Goal: Information Seeking & Learning: Understand process/instructions

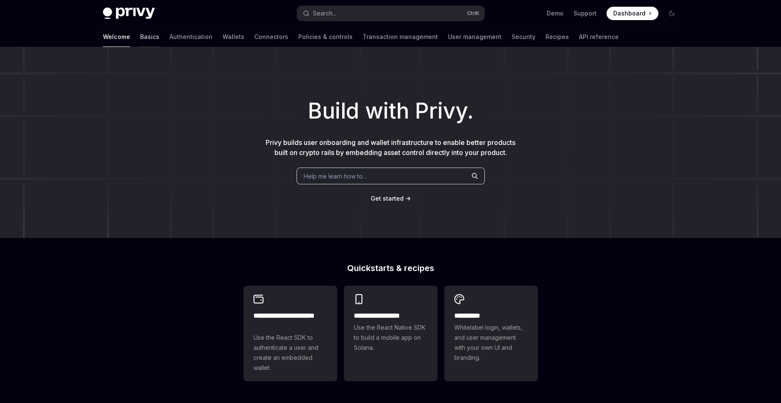
click at [140, 38] on link "Basics" at bounding box center [149, 37] width 19 height 20
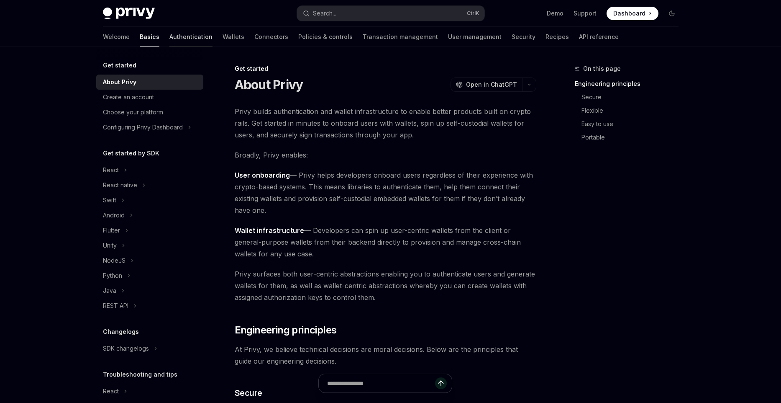
click at [170, 36] on link "Authentication" at bounding box center [191, 37] width 43 height 20
type textarea "*"
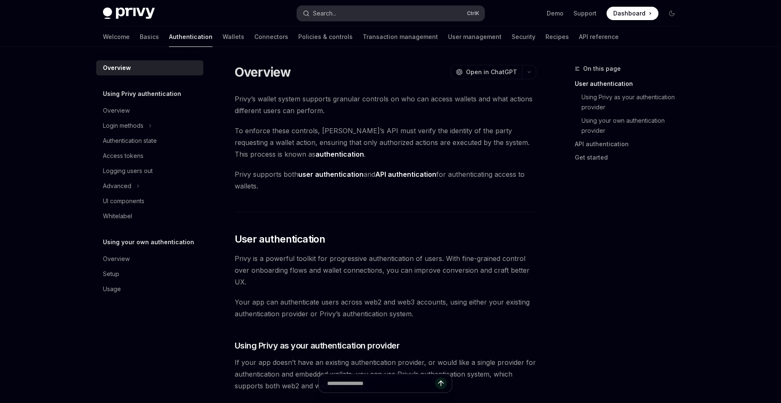
click at [342, 12] on button "Search... Ctrl K" at bounding box center [391, 13] width 188 height 15
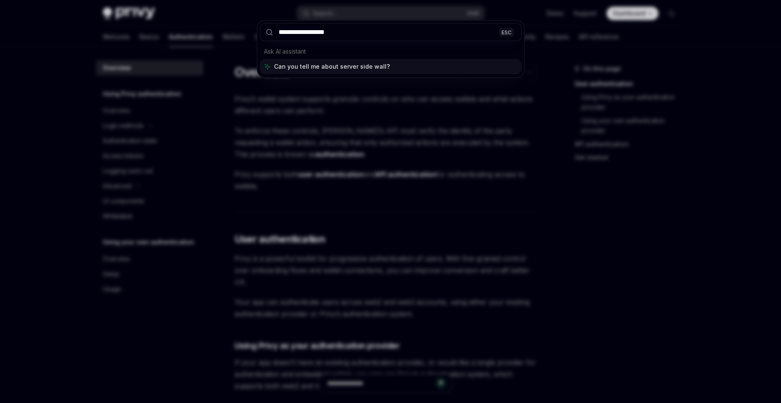
type input "**********"
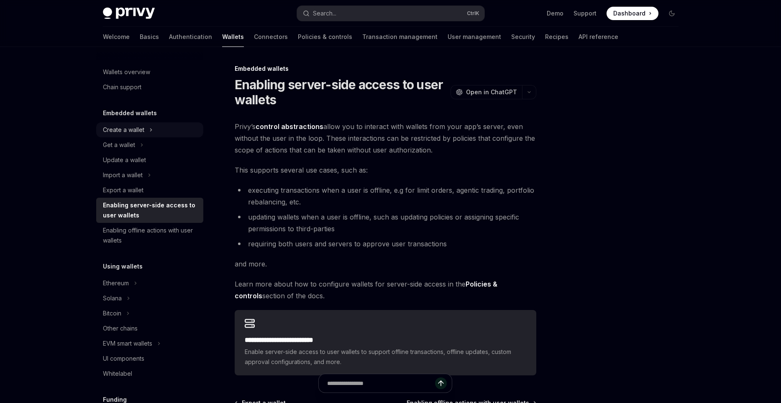
click at [150, 130] on icon at bounding box center [150, 130] width 3 height 10
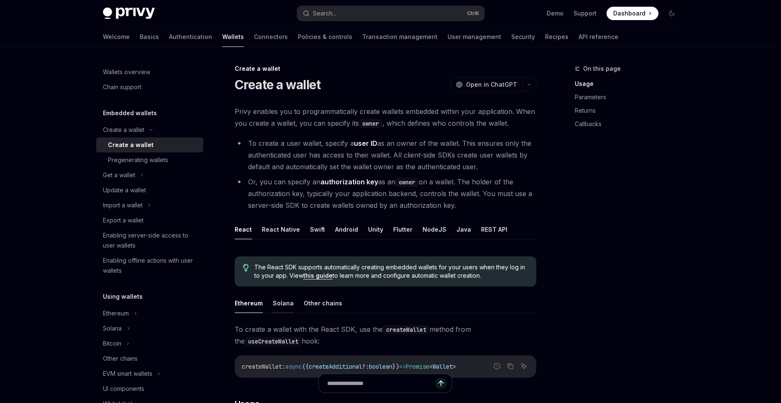
click at [285, 303] on button "Solana" at bounding box center [283, 303] width 21 height 20
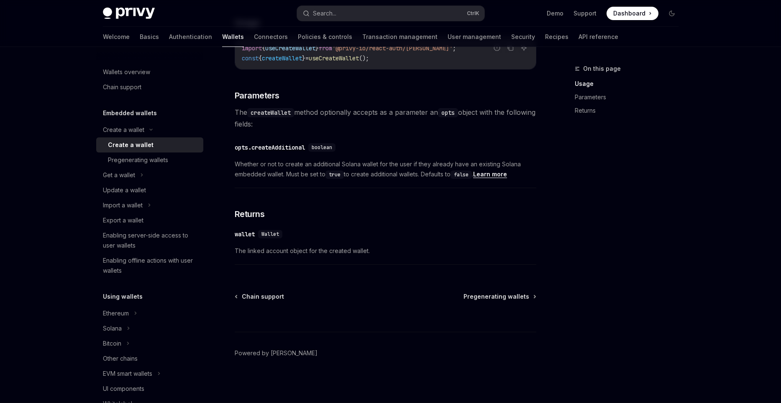
scroll to position [382, 0]
click at [497, 293] on span "Pregenerating wallets" at bounding box center [497, 295] width 66 height 8
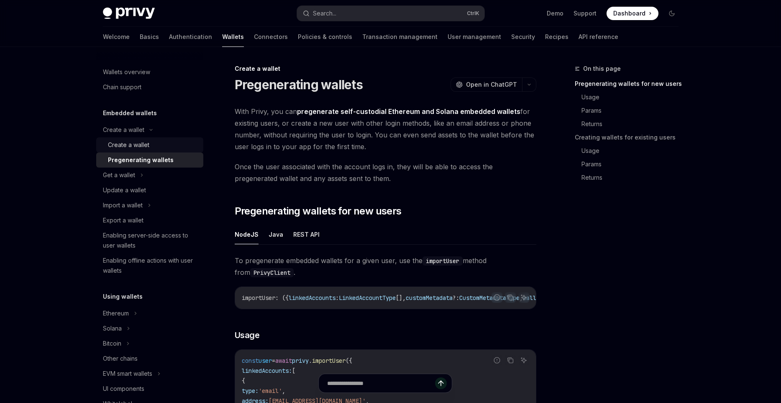
click at [154, 144] on div "Create a wallet" at bounding box center [153, 145] width 90 height 10
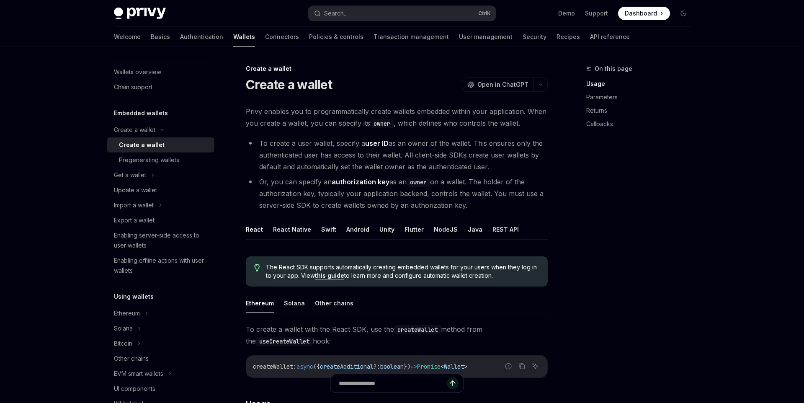
click at [429, 196] on li "Or, you can specify an authorization key as an owner on a wallet. The holder of…" at bounding box center [397, 193] width 302 height 35
copy body
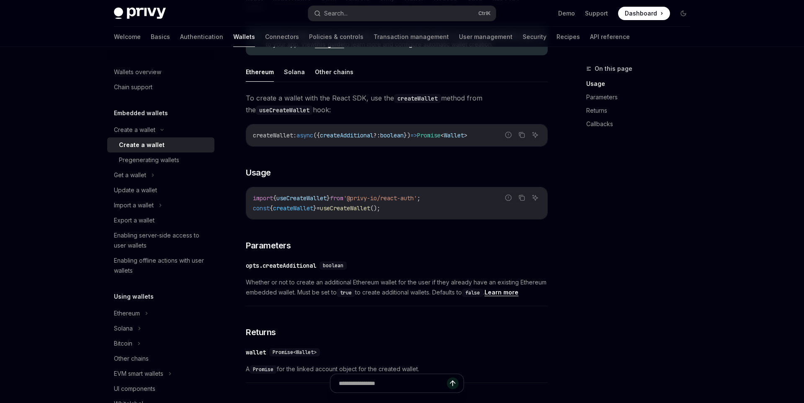
click at [320, 234] on div "To create a wallet with the React SDK, use the createWallet method from the use…" at bounding box center [397, 363] width 302 height 542
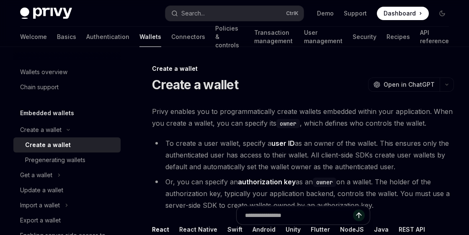
drag, startPoint x: 155, startPoint y: 86, endPoint x: 253, endPoint y: 97, distance: 99.0
click at [251, 152] on li "To create a user wallet, specify a user ID as an owner of the wallet. This ensu…" at bounding box center [303, 154] width 302 height 35
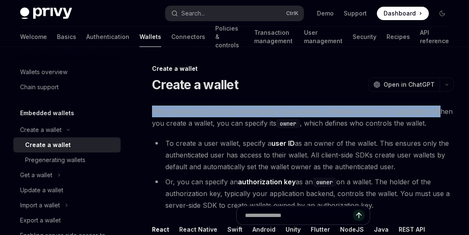
drag, startPoint x: 151, startPoint y: 113, endPoint x: 436, endPoint y: 115, distance: 285.0
drag, startPoint x: 185, startPoint y: 125, endPoint x: 276, endPoint y: 127, distance: 90.9
click at [276, 127] on span "Privy enables you to programmatically create wallets embedded within your appli…" at bounding box center [303, 116] width 302 height 23
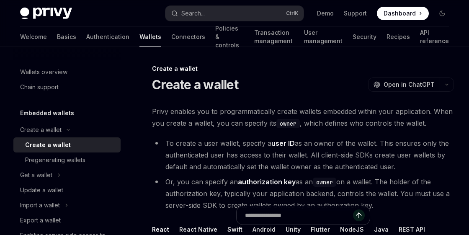
click at [284, 127] on code "owner" at bounding box center [287, 123] width 23 height 9
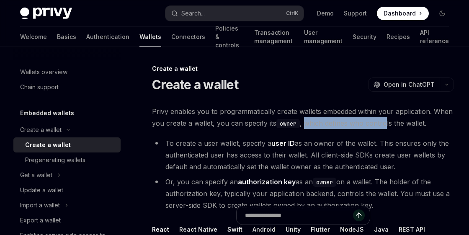
drag, startPoint x: 307, startPoint y: 124, endPoint x: 386, endPoint y: 125, distance: 79.1
click at [386, 125] on span "Privy enables you to programmatically create wallets embedded within your appli…" at bounding box center [303, 116] width 302 height 23
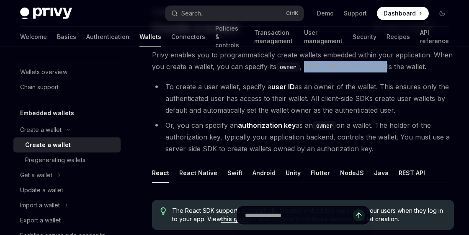
scroll to position [57, 0]
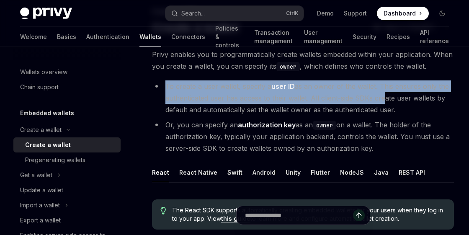
drag, startPoint x: 163, startPoint y: 87, endPoint x: 381, endPoint y: 100, distance: 218.8
click at [381, 100] on li "To create a user wallet, specify a user ID as an owner of the wallet. This ensu…" at bounding box center [303, 97] width 302 height 35
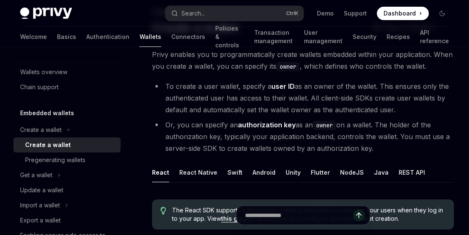
click at [335, 117] on ul "To create a user wallet, specify a user ID as an owner of the wallet. This ensu…" at bounding box center [303, 117] width 302 height 74
drag, startPoint x: 270, startPoint y: 86, endPoint x: 294, endPoint y: 86, distance: 24.3
click at [294, 86] on li "To create a user wallet, specify a user ID as an owner of the wallet. This ensu…" at bounding box center [303, 97] width 302 height 35
click at [209, 125] on li "Or, you can specify an authorization key as an owner on a wallet. The holder of…" at bounding box center [303, 136] width 302 height 35
drag, startPoint x: 239, startPoint y: 125, endPoint x: 333, endPoint y: 126, distance: 94.6
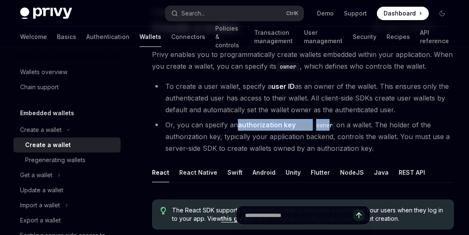
click at [333, 126] on li "Or, you can specify an authorization key as an owner on a wallet. The holder of…" at bounding box center [303, 136] width 302 height 35
click at [276, 123] on strong "authorization key" at bounding box center [267, 125] width 58 height 8
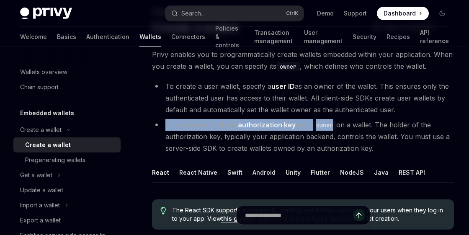
click at [276, 123] on strong "authorization key" at bounding box center [267, 125] width 58 height 8
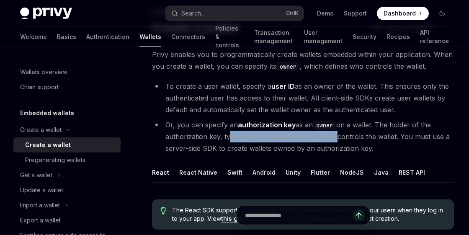
drag, startPoint x: 225, startPoint y: 134, endPoint x: 333, endPoint y: 139, distance: 108.1
click at [333, 139] on li "Or, you can specify an authorization key as an owner on a wallet. The holder of…" at bounding box center [303, 136] width 302 height 35
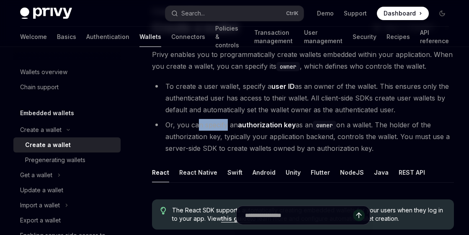
drag, startPoint x: 197, startPoint y: 123, endPoint x: 228, endPoint y: 128, distance: 31.4
click at [228, 128] on li "Or, you can specify an authorization key as an owner on a wallet. The holder of…" at bounding box center [303, 136] width 302 height 35
click at [210, 128] on li "Or, you can specify an authorization key as an owner on a wallet. The holder of…" at bounding box center [303, 136] width 302 height 35
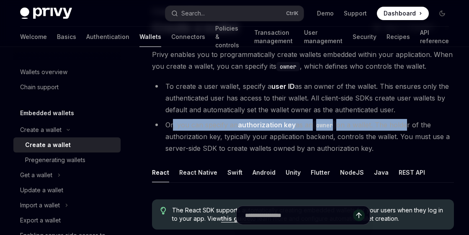
drag, startPoint x: 174, startPoint y: 125, endPoint x: 408, endPoint y: 128, distance: 234.0
click at [408, 128] on li "Or, you can specify an authorization key as an owner on a wallet. The holder of…" at bounding box center [303, 136] width 302 height 35
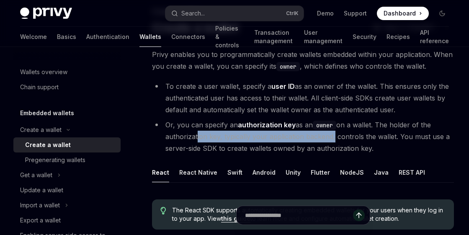
drag, startPoint x: 195, startPoint y: 139, endPoint x: 331, endPoint y: 139, distance: 135.6
click at [331, 139] on li "Or, you can specify an authorization key as an owner on a wallet. The holder of…" at bounding box center [303, 136] width 302 height 35
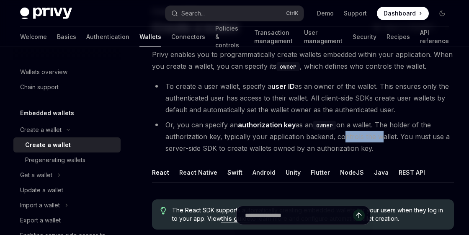
drag, startPoint x: 340, startPoint y: 137, endPoint x: 376, endPoint y: 140, distance: 35.7
click at [376, 140] on li "Or, you can specify an authorization key as an owner on a wallet. The holder of…" at bounding box center [303, 136] width 302 height 35
drag, startPoint x: 180, startPoint y: 146, endPoint x: 372, endPoint y: 149, distance: 191.3
click at [372, 149] on li "Or, you can specify an authorization key as an owner on a wallet. The holder of…" at bounding box center [303, 136] width 302 height 35
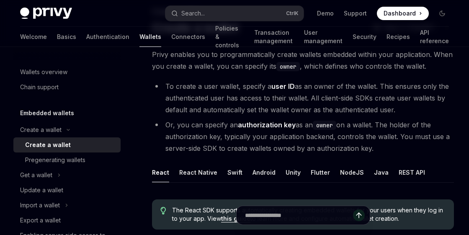
drag, startPoint x: 372, startPoint y: 149, endPoint x: 168, endPoint y: 124, distance: 204.9
click at [168, 124] on li "Or, you can specify an authorization key as an owner on a wallet. The holder of…" at bounding box center [303, 136] width 302 height 35
click at [195, 130] on li "Or, you can specify an authorization key as an owner on a wallet. The holder of…" at bounding box center [303, 136] width 302 height 35
click at [249, 128] on strong "authorization key" at bounding box center [267, 125] width 58 height 8
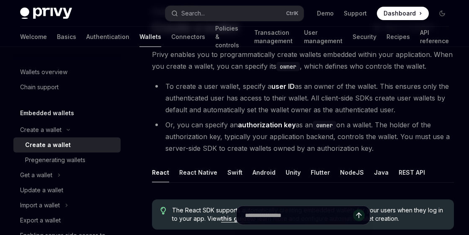
click at [264, 123] on strong "authorization key" at bounding box center [267, 125] width 58 height 8
click at [341, 173] on button "NodeJS" at bounding box center [352, 172] width 24 height 20
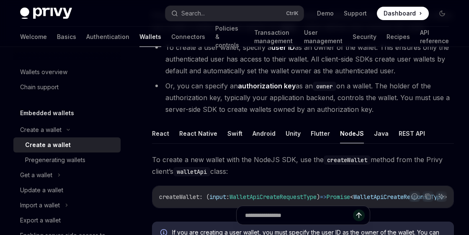
scroll to position [57, 0]
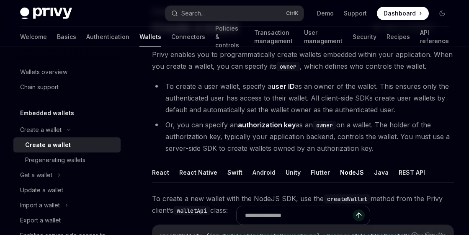
click at [251, 123] on strong "authorization key" at bounding box center [267, 125] width 58 height 8
click at [291, 125] on strong "authorization key" at bounding box center [267, 125] width 58 height 8
click at [321, 125] on code "owner" at bounding box center [324, 125] width 23 height 9
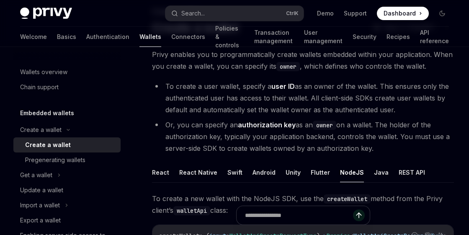
click at [321, 125] on code "owner" at bounding box center [324, 125] width 23 height 9
click at [369, 124] on li "Or, you can specify an authorization key as an owner on a wallet. The holder of…" at bounding box center [303, 136] width 302 height 35
click at [347, 125] on li "Or, you can specify an authorization key as an owner on a wallet. The holder of…" at bounding box center [303, 136] width 302 height 35
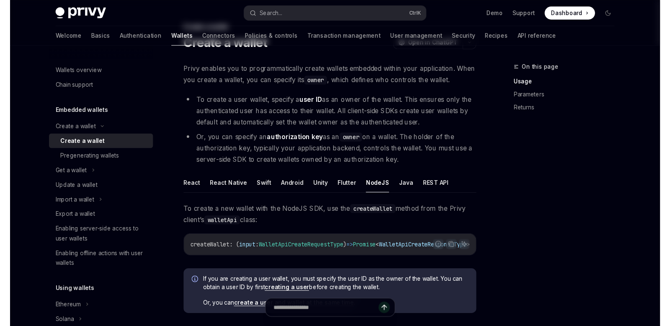
scroll to position [0, 0]
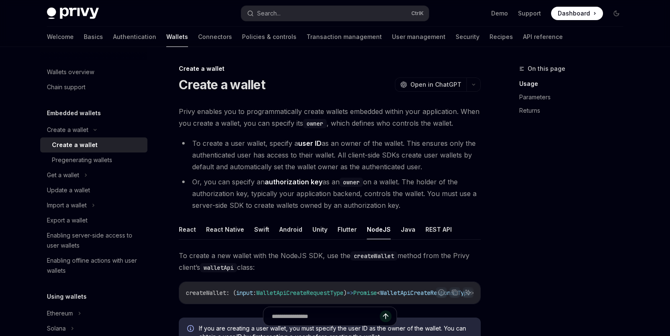
click at [314, 127] on code "owner" at bounding box center [314, 123] width 23 height 9
click at [310, 146] on strong "user ID" at bounding box center [309, 143] width 23 height 8
click at [293, 183] on strong "authorization key" at bounding box center [294, 181] width 58 height 8
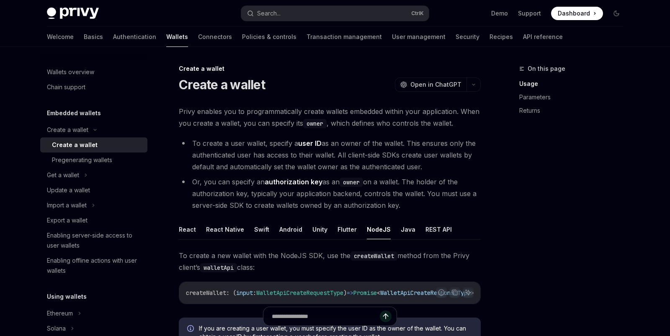
click at [293, 183] on strong "authorization key" at bounding box center [294, 181] width 58 height 8
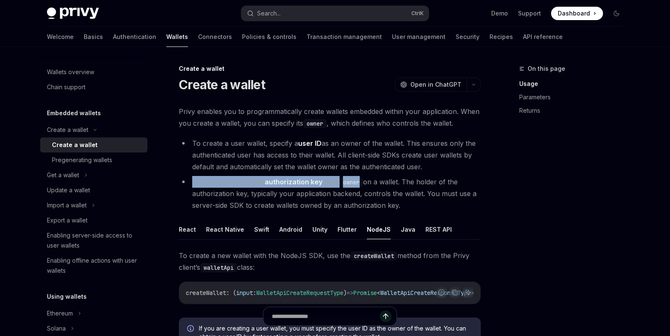
click at [293, 183] on strong "authorization key" at bounding box center [294, 181] width 58 height 8
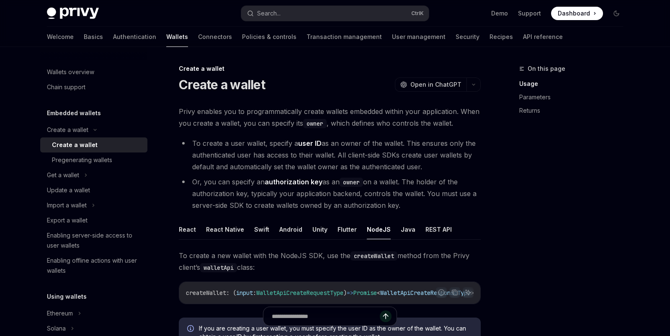
type textarea "*"
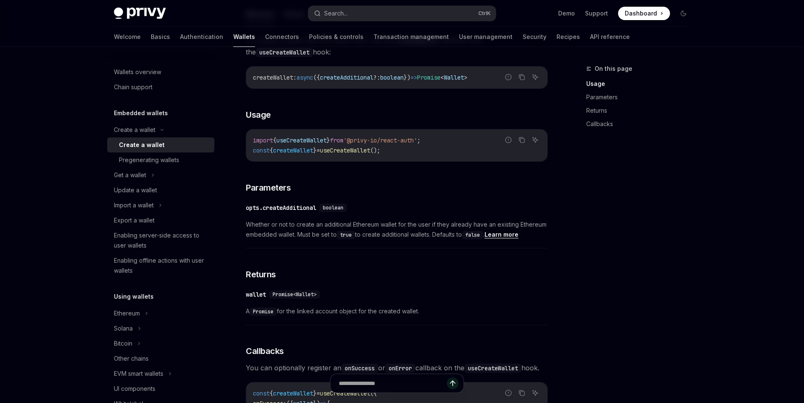
scroll to position [520, 0]
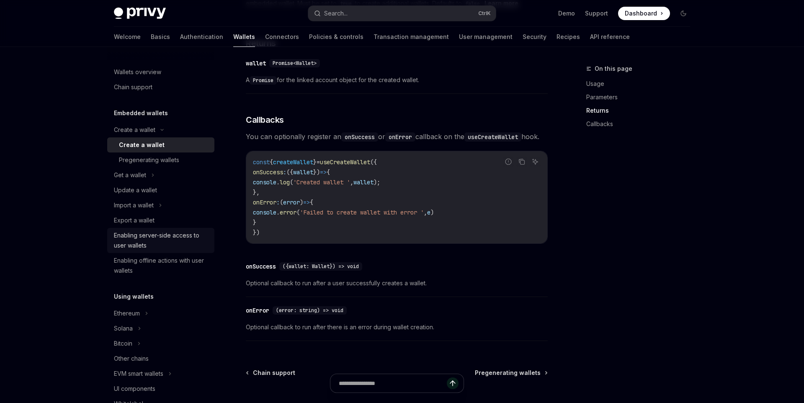
click at [165, 239] on div "Enabling server-side access to user wallets" at bounding box center [161, 240] width 95 height 20
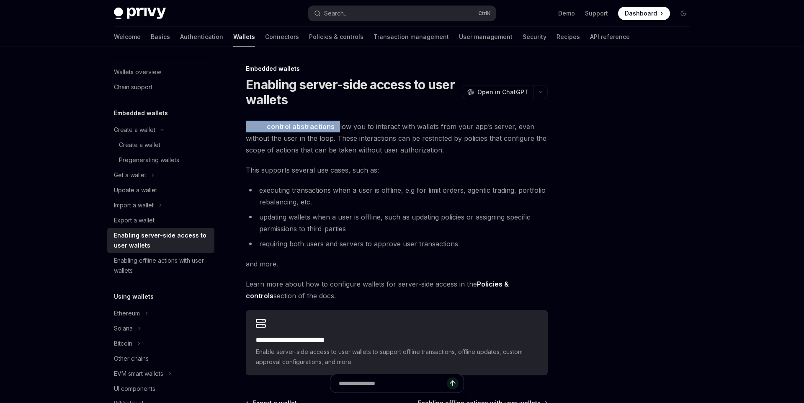
drag, startPoint x: 241, startPoint y: 128, endPoint x: 339, endPoint y: 128, distance: 97.5
click at [339, 128] on div "**********" at bounding box center [318, 287] width 462 height 447
click at [371, 141] on span "Privy’s control abstractions allow you to interact with wallets from your app’s…" at bounding box center [397, 138] width 302 height 35
drag, startPoint x: 257, startPoint y: 155, endPoint x: 393, endPoint y: 157, distance: 136.0
click at [393, 157] on div "**********" at bounding box center [397, 248] width 302 height 254
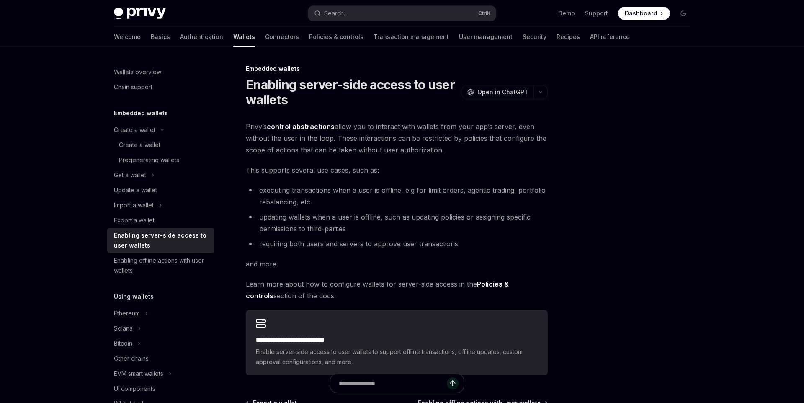
click at [424, 167] on span "This supports several use cases, such as:" at bounding box center [397, 170] width 302 height 12
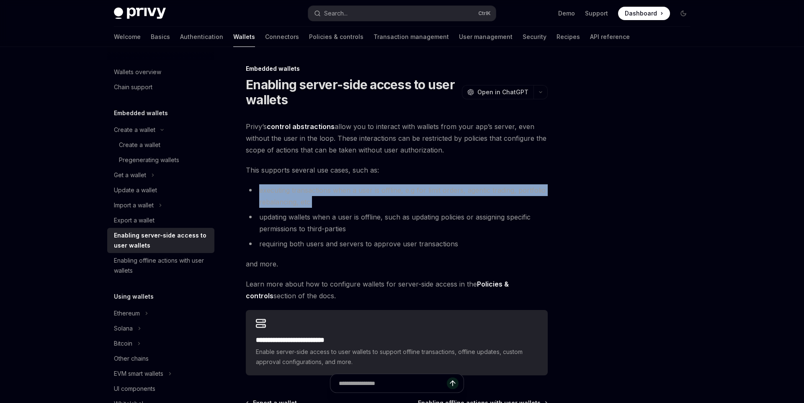
drag, startPoint x: 259, startPoint y: 189, endPoint x: 368, endPoint y: 201, distance: 109.5
click at [367, 201] on li "executing transactions when a user is offline, e.g for limit orders, agentic tr…" at bounding box center [397, 195] width 302 height 23
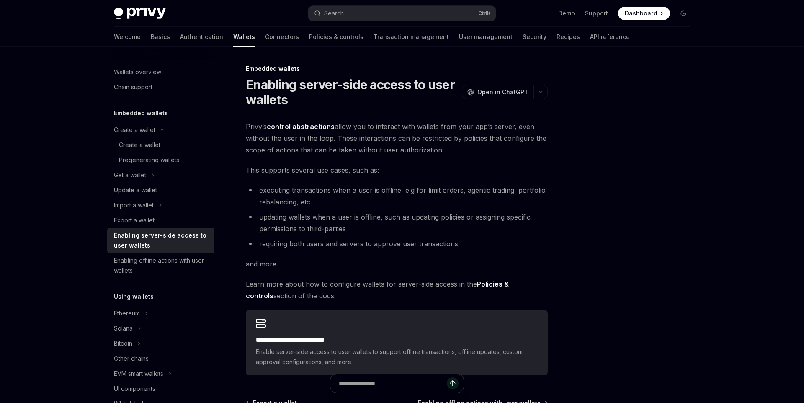
click at [368, 201] on li "executing transactions when a user is offline, e.g for limit orders, agentic tr…" at bounding box center [397, 195] width 302 height 23
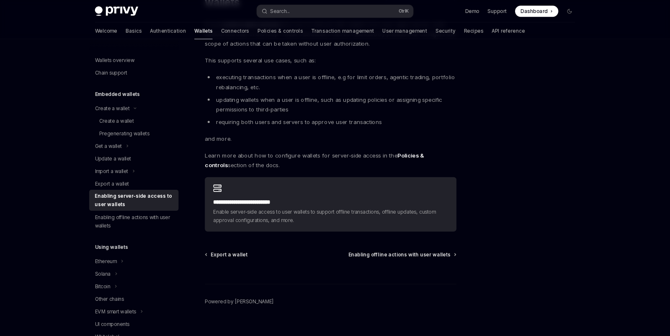
scroll to position [108, 0]
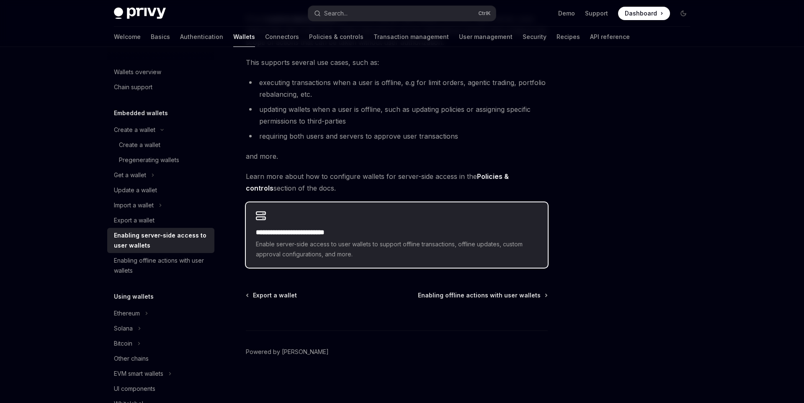
click at [382, 241] on span "Enable server-side access to user wallets to support offline transactions, offl…" at bounding box center [397, 249] width 282 height 20
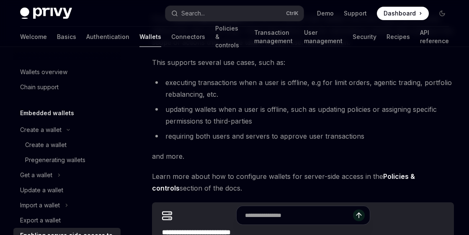
type textarea "*"
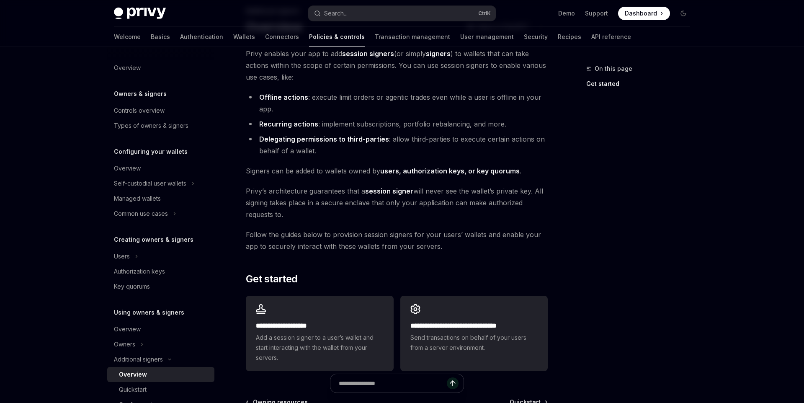
scroll to position [116, 0]
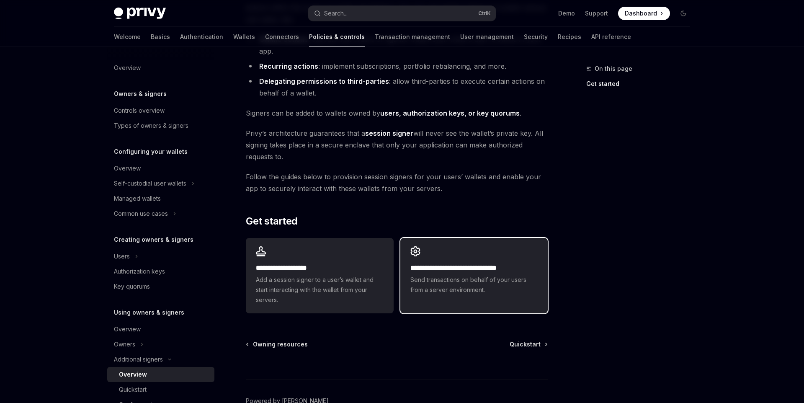
click at [485, 279] on span "Send transactions on behalf of your users from a server environment." at bounding box center [473, 285] width 127 height 20
type textarea "*"
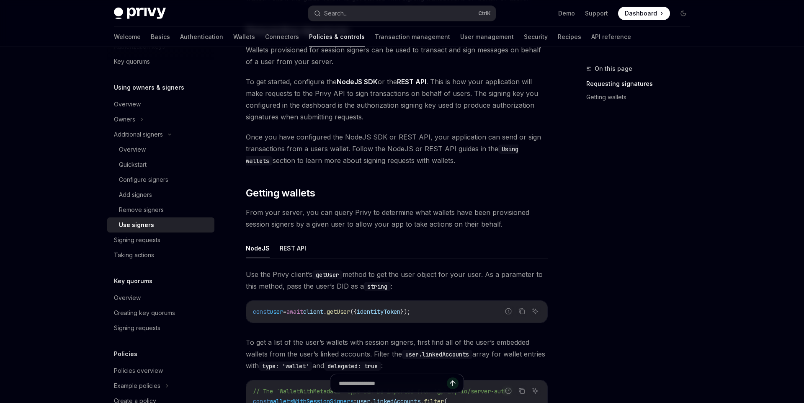
scroll to position [116, 0]
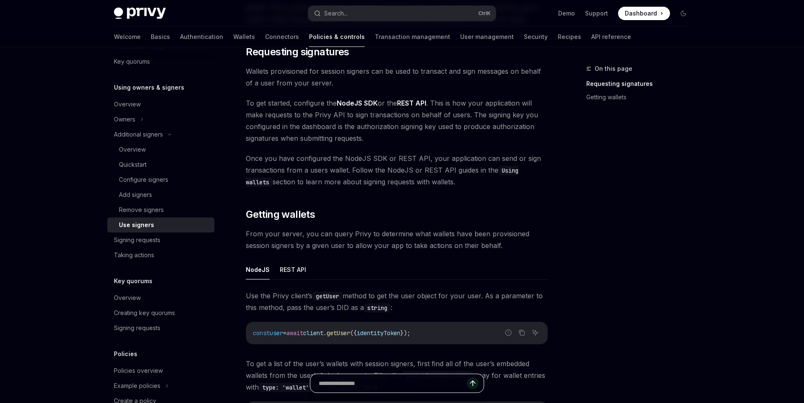
click at [375, 382] on input "text" at bounding box center [392, 383] width 148 height 18
paste input "**********"
type input "**********"
click at [473, 381] on icon "Send message" at bounding box center [472, 381] width 5 height 3
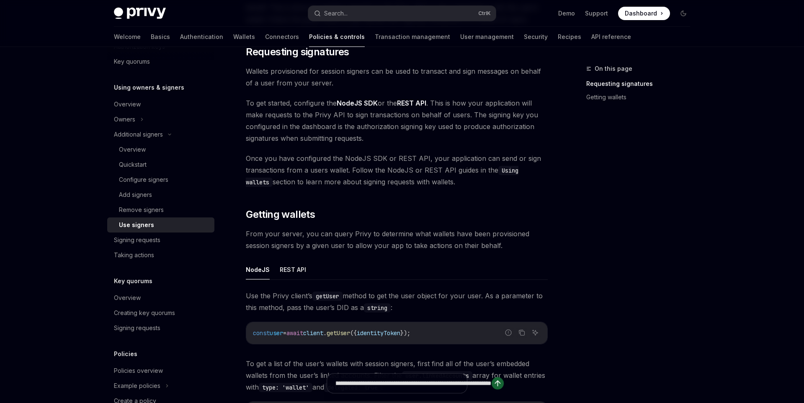
type textarea "*"
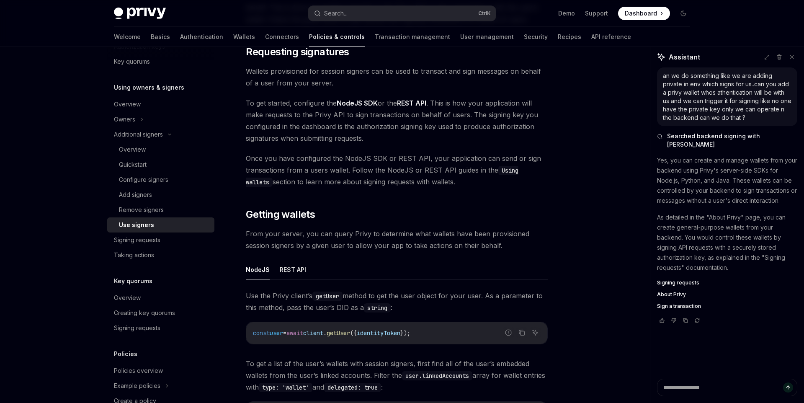
click at [673, 279] on span "Signing requests" at bounding box center [678, 282] width 42 height 7
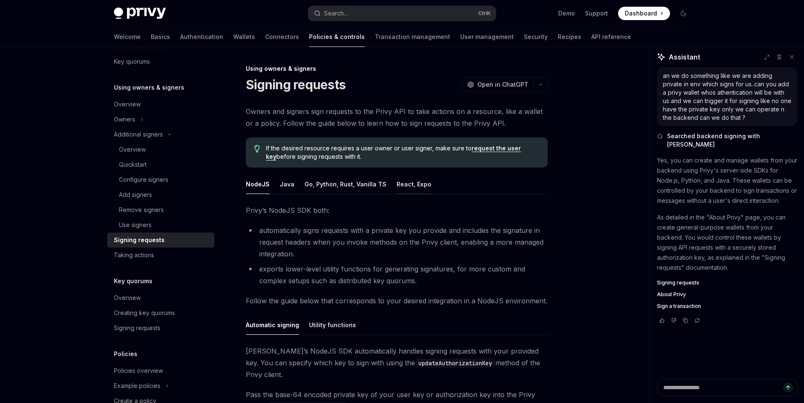
click at [412, 188] on button "React, Expo" at bounding box center [413, 184] width 35 height 20
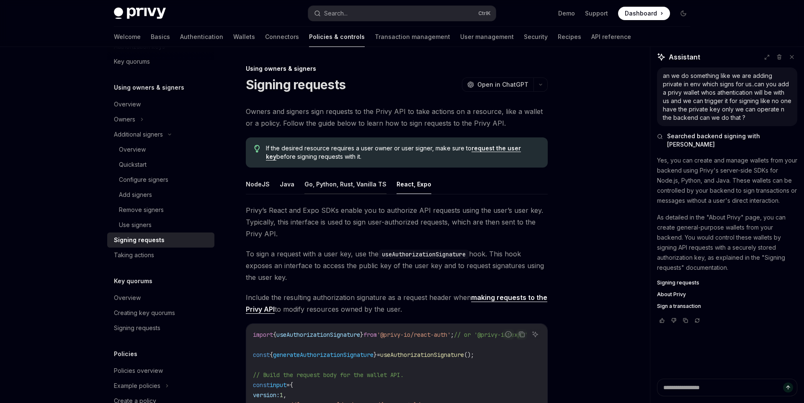
click at [336, 187] on button "Go, Python, Rust, Vanilla TS" at bounding box center [345, 184] width 82 height 20
type textarea "*"
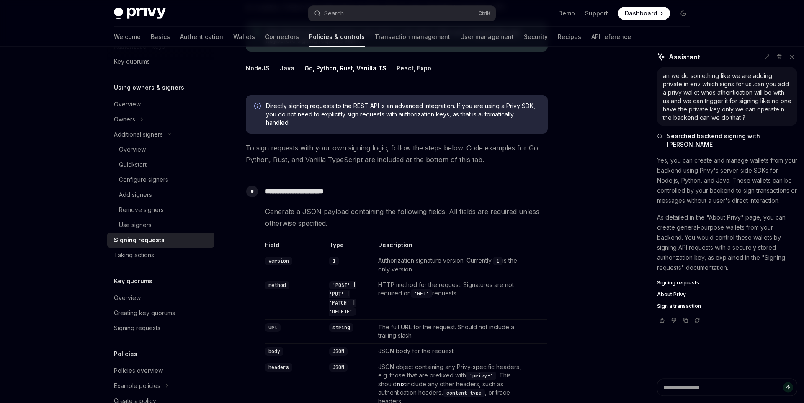
scroll to position [116, 0]
click at [675, 383] on textarea at bounding box center [727, 387] width 140 height 18
type textarea "*"
type textarea "**"
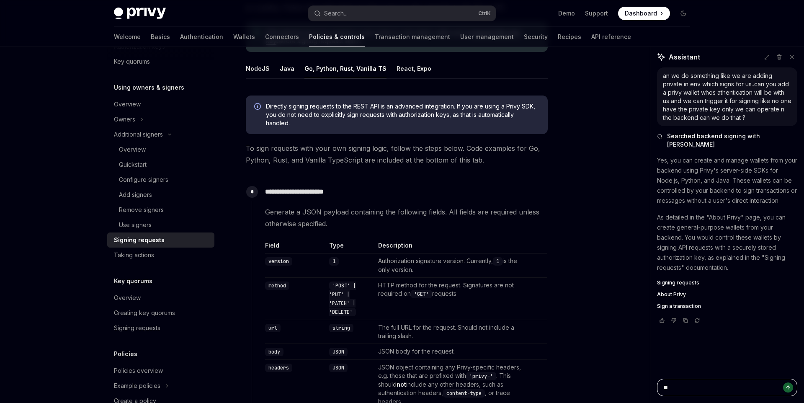
type textarea "*"
type textarea "***"
type textarea "*"
type textarea "****"
type textarea "*"
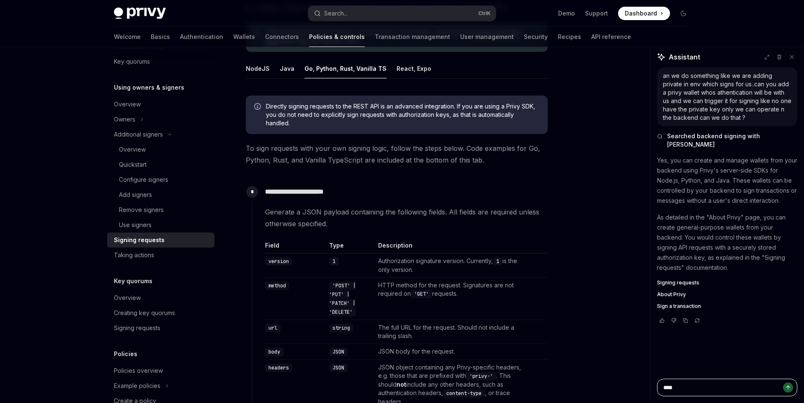
type textarea "****"
type textarea "*"
type textarea "******"
type textarea "*"
type textarea "*******"
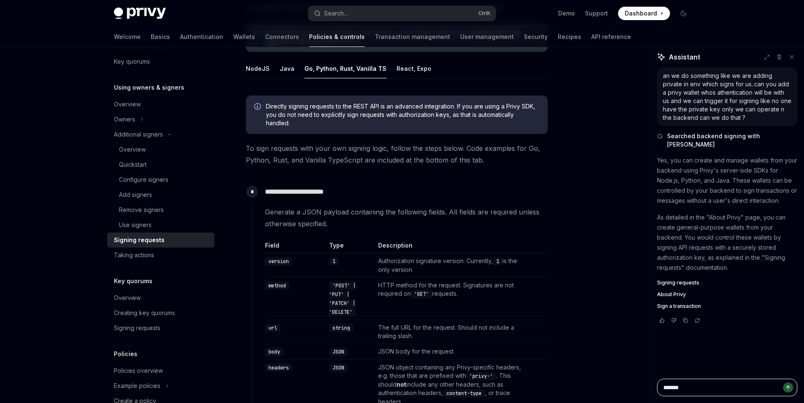
type textarea "*"
type textarea "*******"
type textarea "*"
type textarea "*********"
type textarea "*"
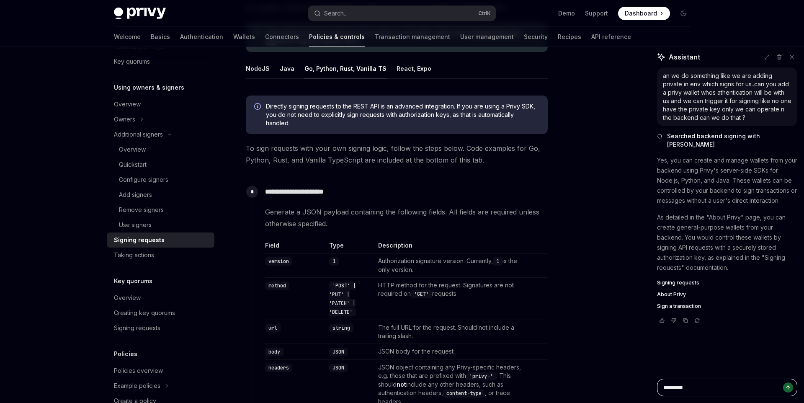
type textarea "*******"
type textarea "*"
type textarea "*********"
type textarea "*"
type textarea "**********"
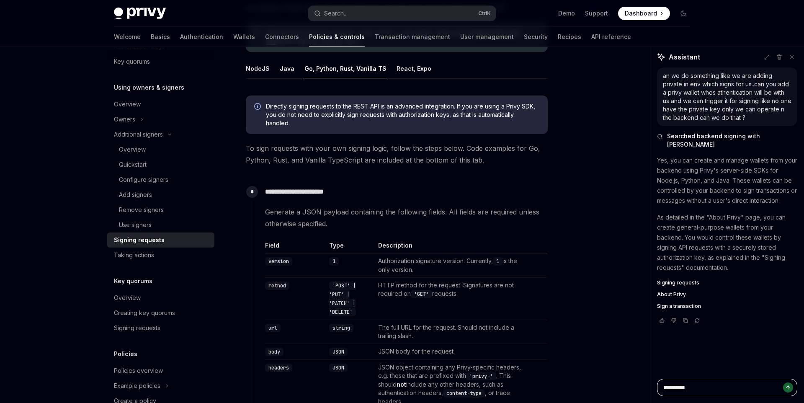
type textarea "*"
type textarea "**********"
type textarea "*"
type textarea "**********"
type textarea "*"
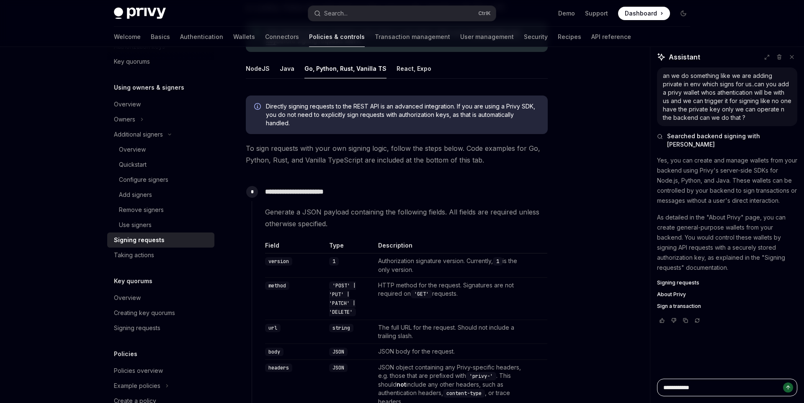
type textarea "**********"
type textarea "*"
type textarea "**********"
type textarea "*"
type textarea "**********"
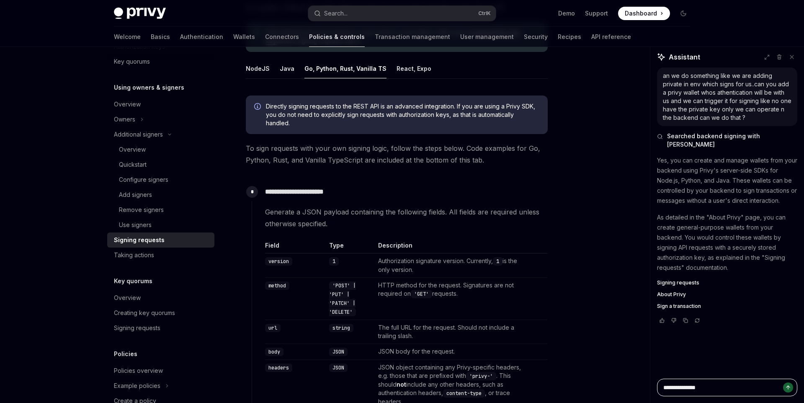
type textarea "*"
type textarea "**********"
type textarea "*"
type textarea "**********"
type textarea "*"
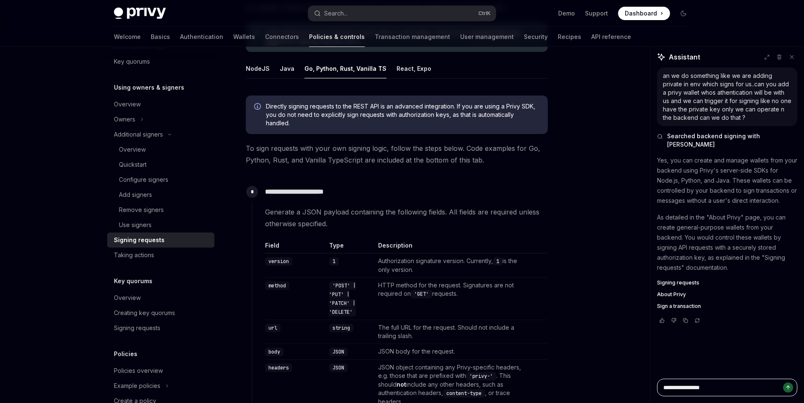
type textarea "**********"
type textarea "*"
type textarea "**********"
type textarea "*"
type textarea "**********"
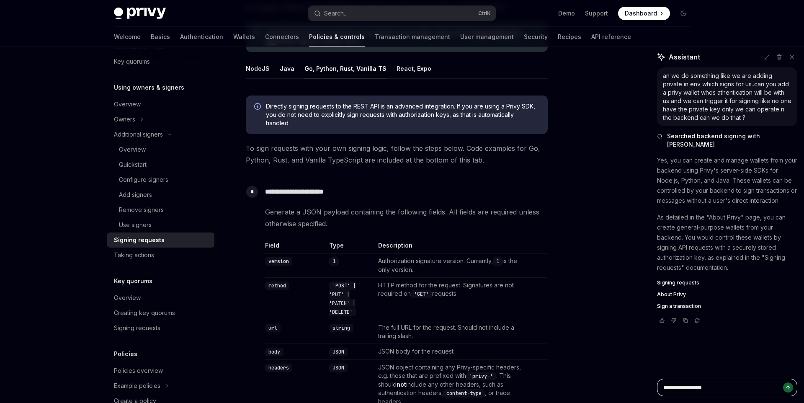
type textarea "*"
type textarea "**********"
type textarea "*"
type textarea "**********"
type textarea "*"
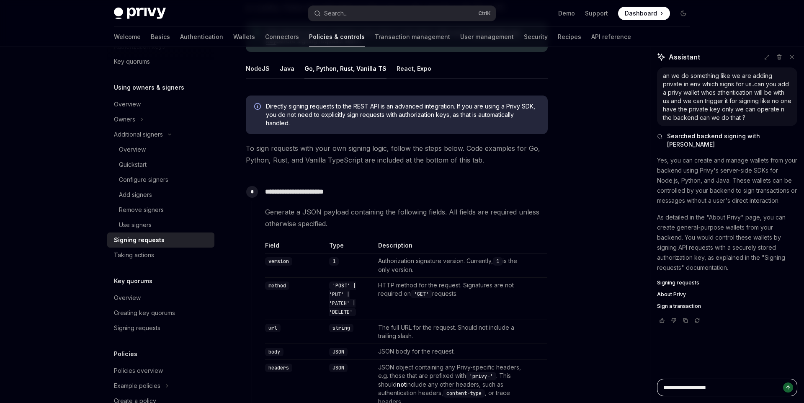
type textarea "**********"
type textarea "*"
type textarea "**********"
type textarea "*"
type textarea "**********"
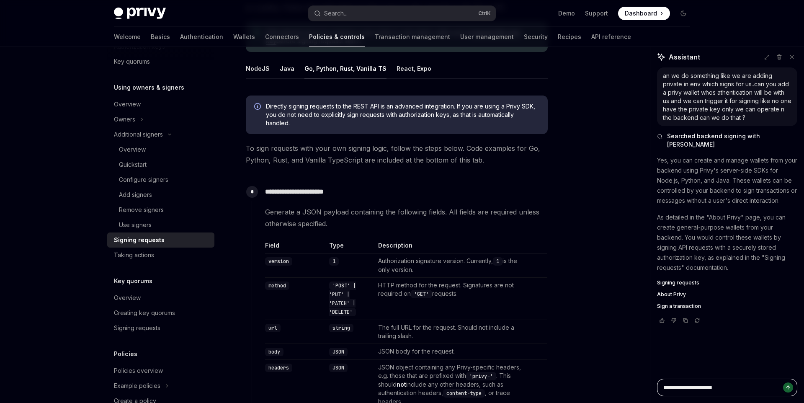
type textarea "*"
type textarea "**********"
type textarea "*"
type textarea "**********"
type textarea "*"
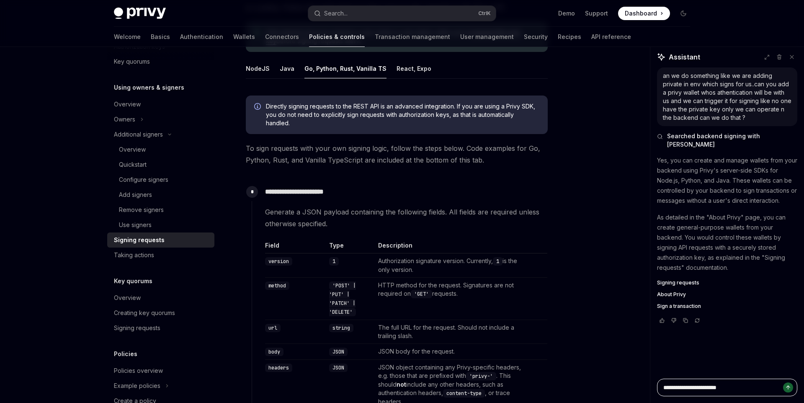
type textarea "**********"
type textarea "*"
type textarea "**********"
type textarea "*"
type textarea "**********"
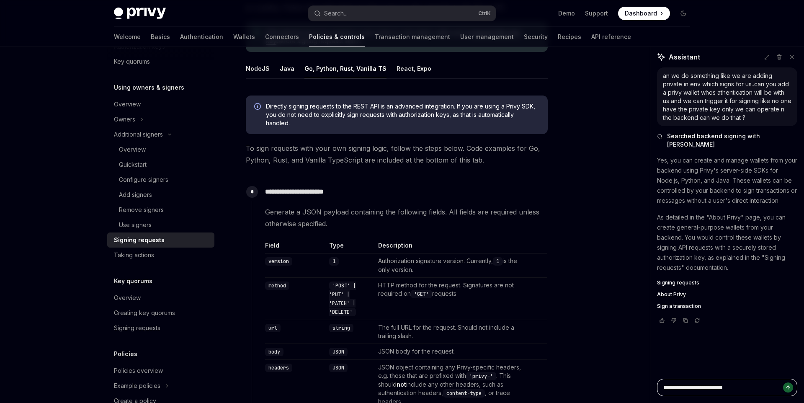
type textarea "*"
type textarea "**********"
type textarea "*"
type textarea "**********"
type textarea "*"
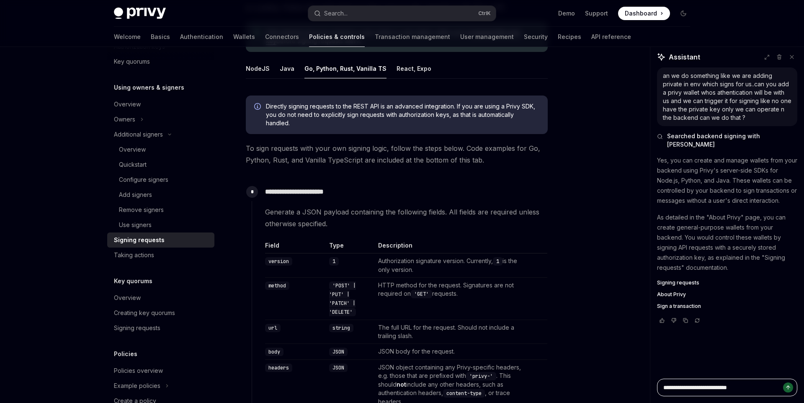
type textarea "**********"
type textarea "*"
type textarea "**********"
type textarea "*"
type textarea "**********"
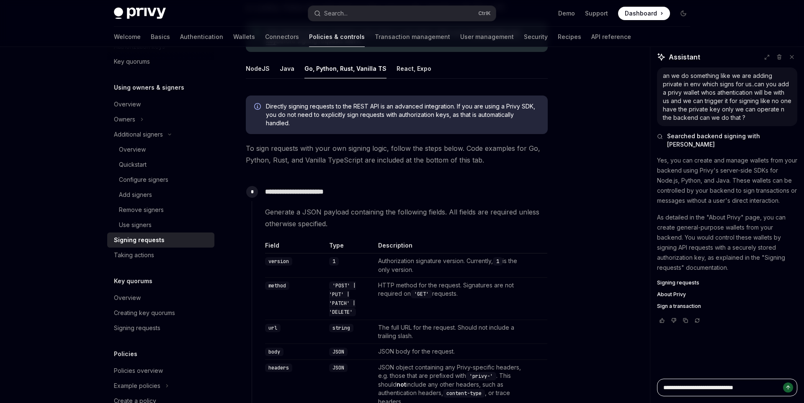
type textarea "*"
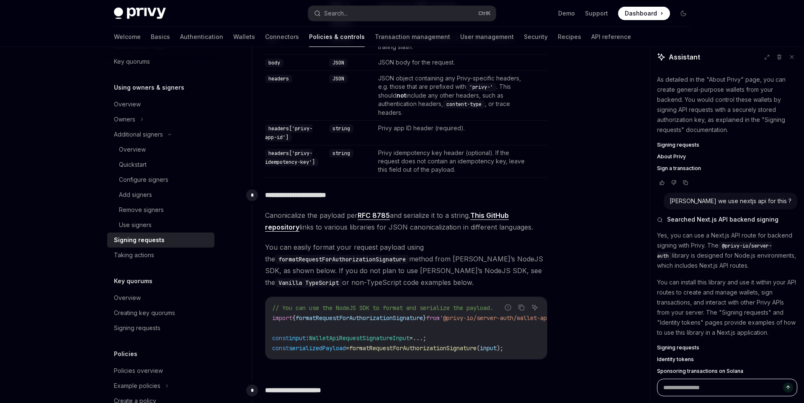
scroll to position [149, 0]
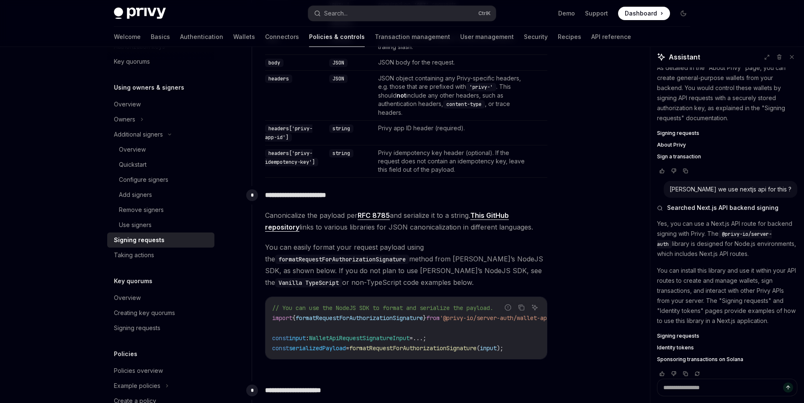
click at [672, 332] on span "Signing requests" at bounding box center [678, 335] width 42 height 7
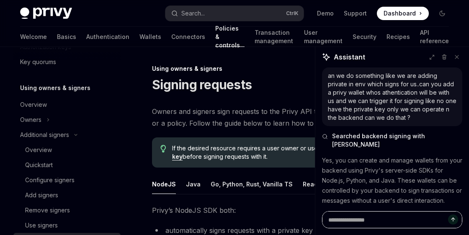
scroll to position [225, 0]
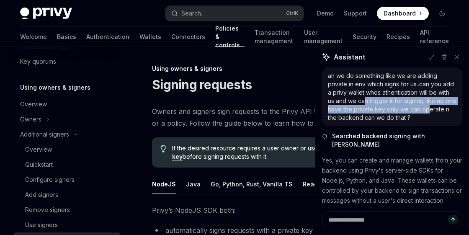
drag, startPoint x: 345, startPoint y: 99, endPoint x: 411, endPoint y: 105, distance: 66.0
click at [411, 105] on div "an we do something like we are adding private in env which signs for us..can yo…" at bounding box center [392, 97] width 128 height 50
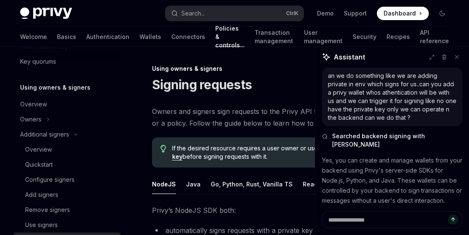
click at [408, 125] on div "an we do something like we are adding private in env which signs for us..can yo…" at bounding box center [392, 96] width 140 height 59
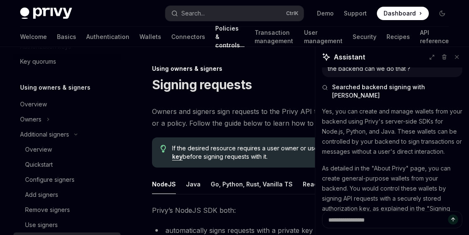
scroll to position [50, 0]
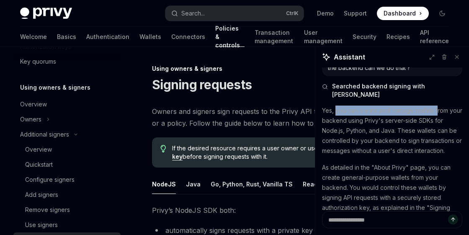
drag, startPoint x: 334, startPoint y: 104, endPoint x: 437, endPoint y: 105, distance: 102.1
click at [437, 105] on p "Yes, you can create and manage wallets from your backend using Privy's server-s…" at bounding box center [392, 130] width 140 height 50
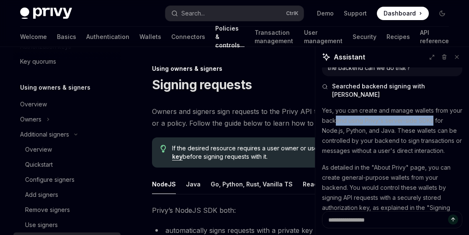
drag, startPoint x: 335, startPoint y: 110, endPoint x: 433, endPoint y: 110, distance: 97.5
click at [433, 110] on p "Yes, you can create and manage wallets from your backend using Privy's server-s…" at bounding box center [392, 130] width 140 height 50
drag, startPoint x: 433, startPoint y: 110, endPoint x: 366, endPoint y: 115, distance: 67.1
click at [366, 115] on p "Yes, you can create and manage wallets from your backend using Privy's server-s…" at bounding box center [392, 130] width 140 height 50
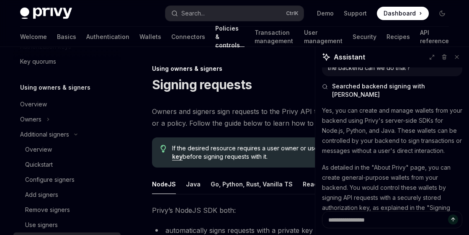
click at [396, 122] on p "Yes, you can create and manage wallets from your backend using Privy's server-s…" at bounding box center [392, 130] width 140 height 50
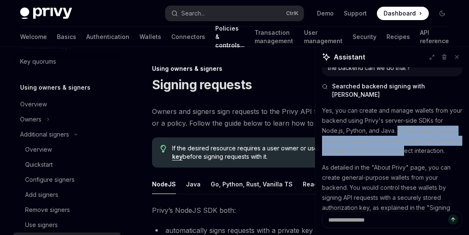
drag, startPoint x: 397, startPoint y: 121, endPoint x: 404, endPoint y: 144, distance: 24.8
click at [404, 144] on p "Yes, you can create and manage wallets from your backend using Privy's server-s…" at bounding box center [392, 130] width 140 height 50
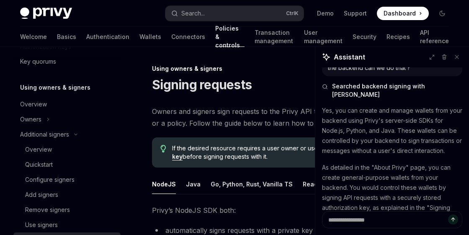
click at [430, 146] on p "Yes, you can create and manage wallets from your backend using Privy's server-s…" at bounding box center [392, 130] width 140 height 50
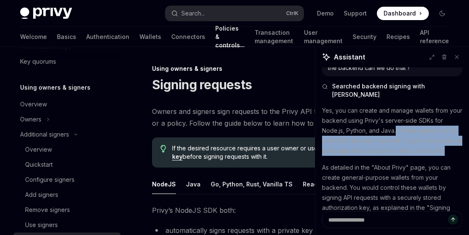
drag, startPoint x: 447, startPoint y: 143, endPoint x: 396, endPoint y: 124, distance: 54.6
click at [396, 124] on p "Yes, you can create and manage wallets from your backend using Privy's server-s…" at bounding box center [392, 130] width 140 height 50
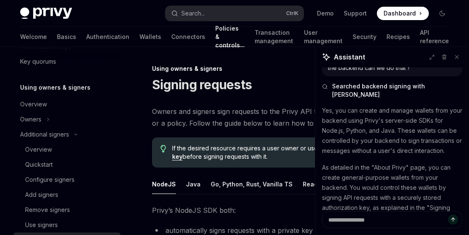
click at [401, 149] on div "Yes, you can create and manage wallets from your backend using Privy's server-s…" at bounding box center [392, 182] width 140 height 154
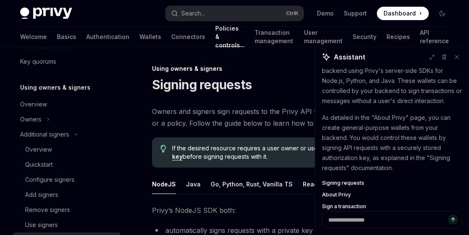
scroll to position [149, 0]
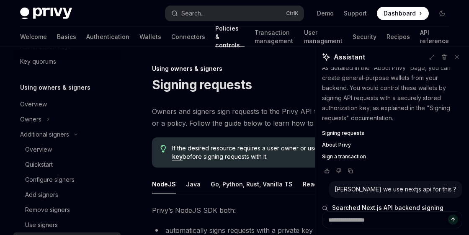
click at [344, 130] on span "Signing requests" at bounding box center [343, 133] width 42 height 7
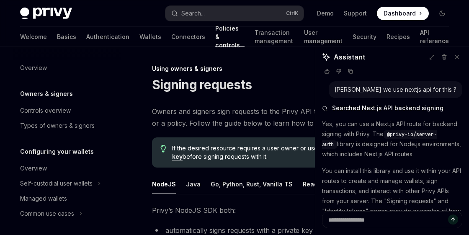
scroll to position [217, 0]
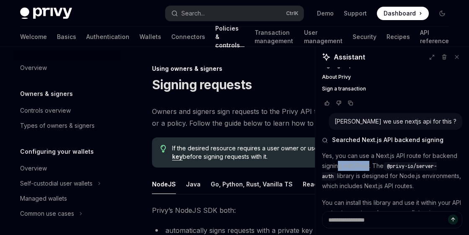
drag, startPoint x: 339, startPoint y: 159, endPoint x: 370, endPoint y: 158, distance: 31.4
click at [370, 158] on p "Yes, you can use a Next.js API route for backend signing with Privy. The @privy…" at bounding box center [392, 171] width 140 height 40
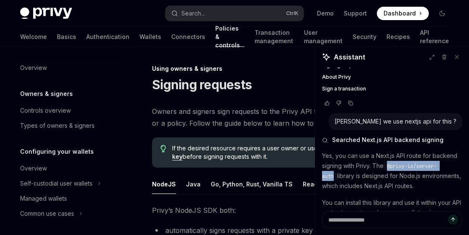
drag, startPoint x: 390, startPoint y: 159, endPoint x: 452, endPoint y: 157, distance: 62.4
click at [437, 163] on span "@privy-io/server-auth" at bounding box center [379, 171] width 115 height 17
click at [390, 172] on p "Yes, you can use a Next.js API route for backend signing with Privy. The @privy…" at bounding box center [392, 171] width 140 height 40
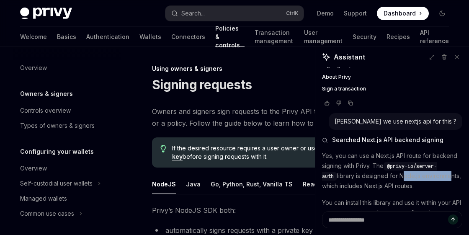
drag, startPoint x: 385, startPoint y: 167, endPoint x: 432, endPoint y: 163, distance: 47.5
click at [432, 163] on p "Yes, you can use a Next.js API route for backend signing with Privy. The @privy…" at bounding box center [392, 171] width 140 height 40
drag, startPoint x: 365, startPoint y: 181, endPoint x: 415, endPoint y: 179, distance: 49.8
click at [415, 179] on p "Yes, you can use a Next.js API route for backend signing with Privy. The @privy…" at bounding box center [392, 171] width 140 height 40
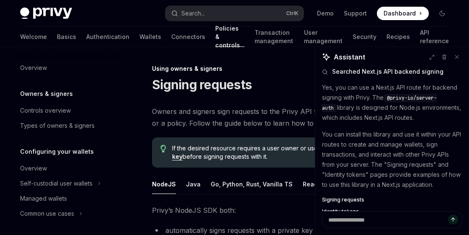
scroll to position [267, 0]
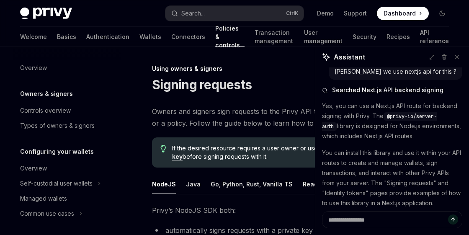
drag, startPoint x: 366, startPoint y: 127, endPoint x: 416, endPoint y: 128, distance: 50.7
click at [416, 128] on p "Yes, you can use a Next.js API route for backend signing with Privy. The @privy…" at bounding box center [392, 121] width 140 height 40
click at [404, 148] on p "You can install this library and use it within your API routes to create and ma…" at bounding box center [392, 178] width 140 height 60
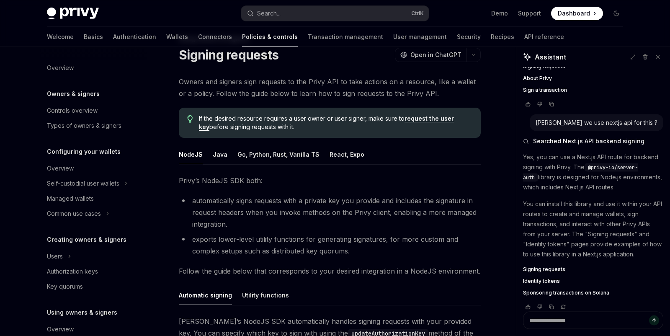
scroll to position [0, 0]
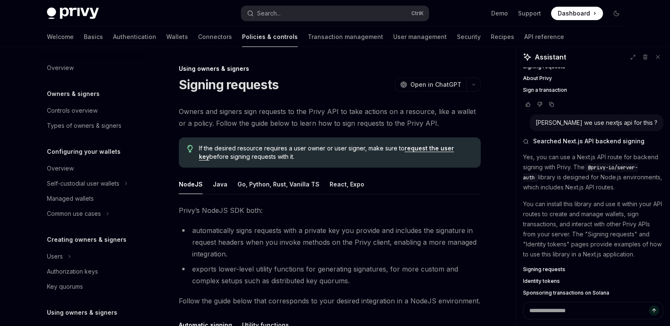
type textarea "*"
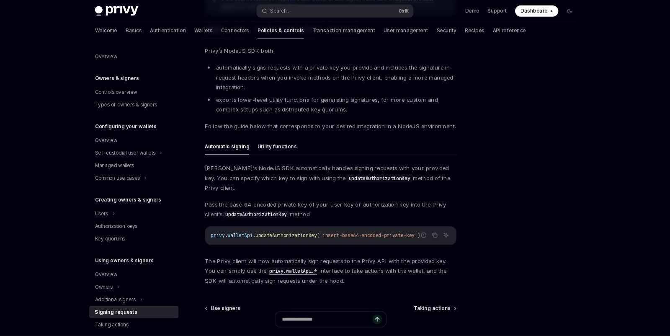
scroll to position [116, 0]
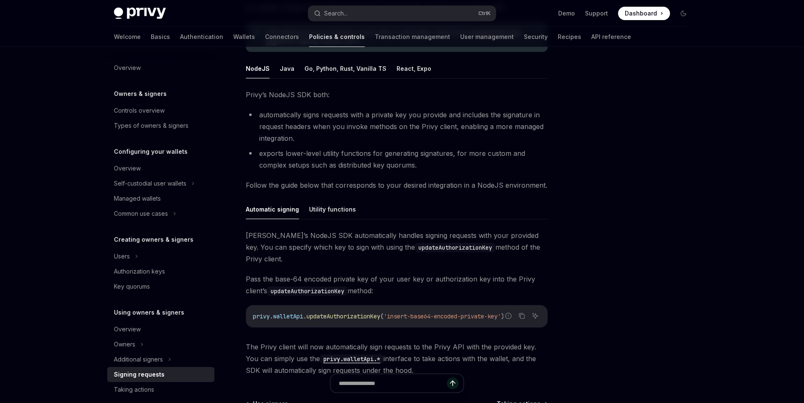
type textarea "*"
